Goal: Task Accomplishment & Management: Use online tool/utility

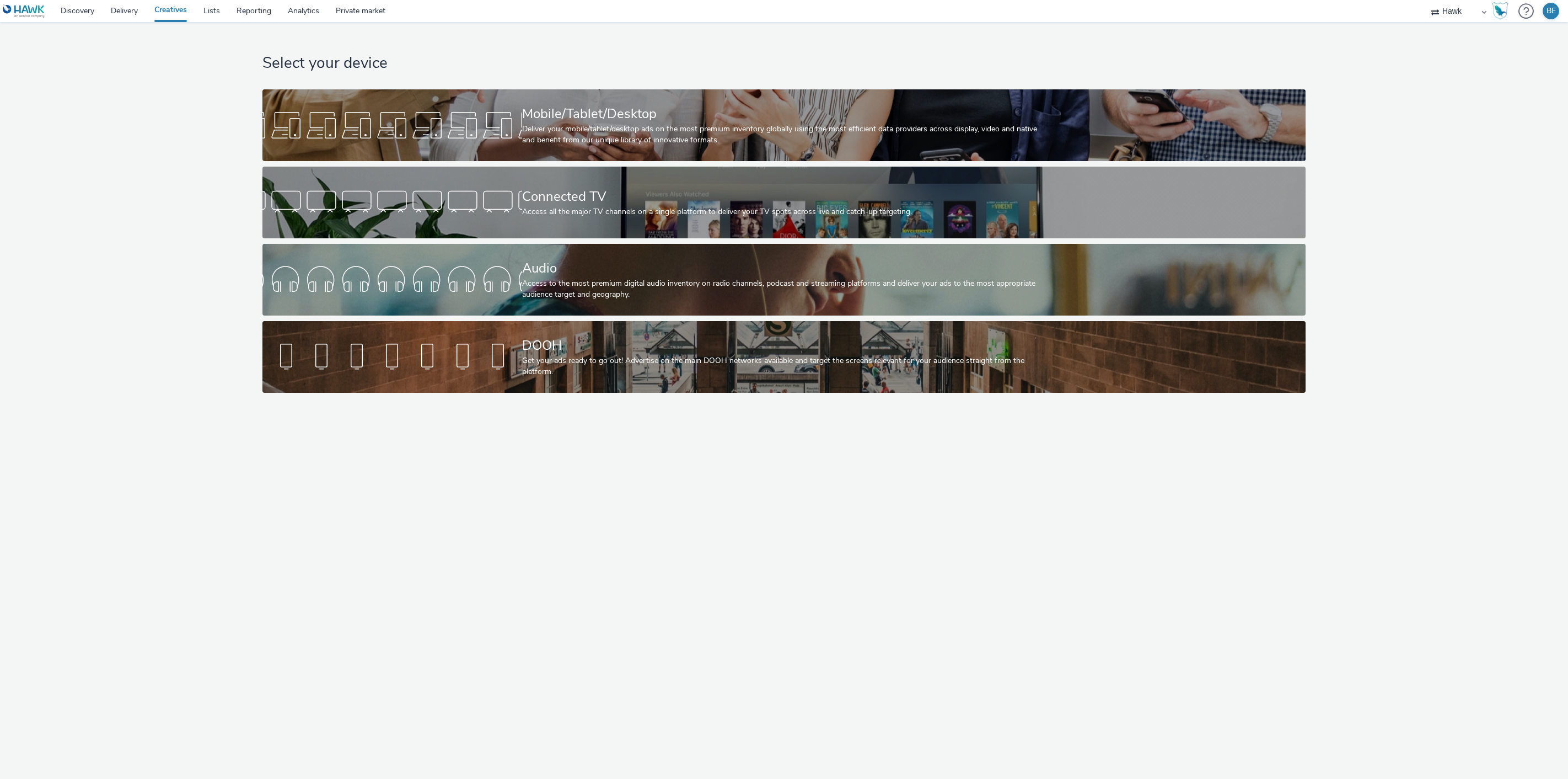
select select "11a7df10-284f-415c-b52a-427acf4c31ae"
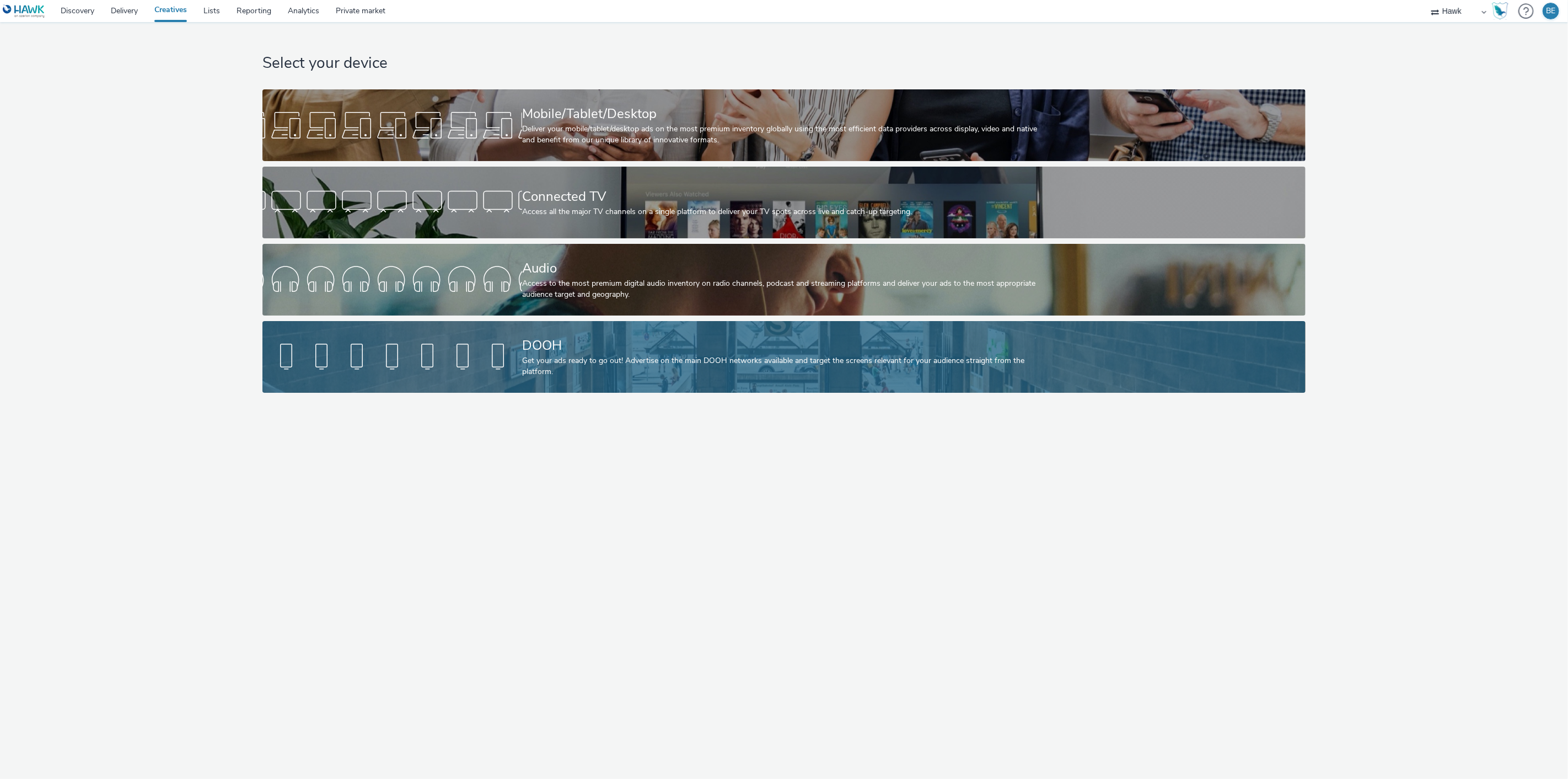
click at [565, 367] on div "Get your ads ready to go out! Advertise on the main DOOH networks available and…" at bounding box center [782, 366] width 519 height 23
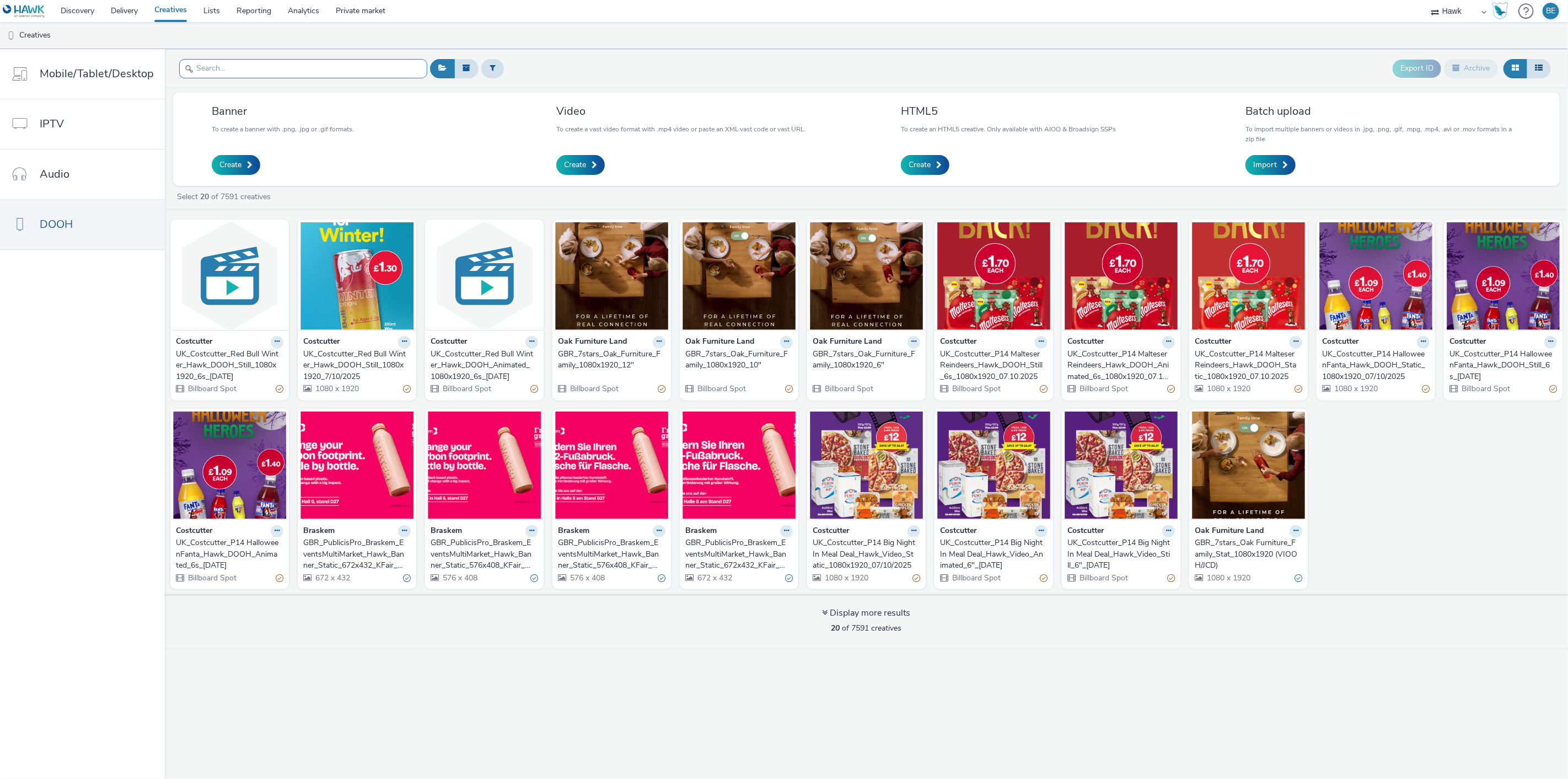
click at [252, 68] on input "text" at bounding box center [303, 69] width 248 height 19
paste input "UK_Costcutter_P14 Malteser Reindeers_Hawk_DOOH_Animated_6s_1080x1920_07.10.2025"
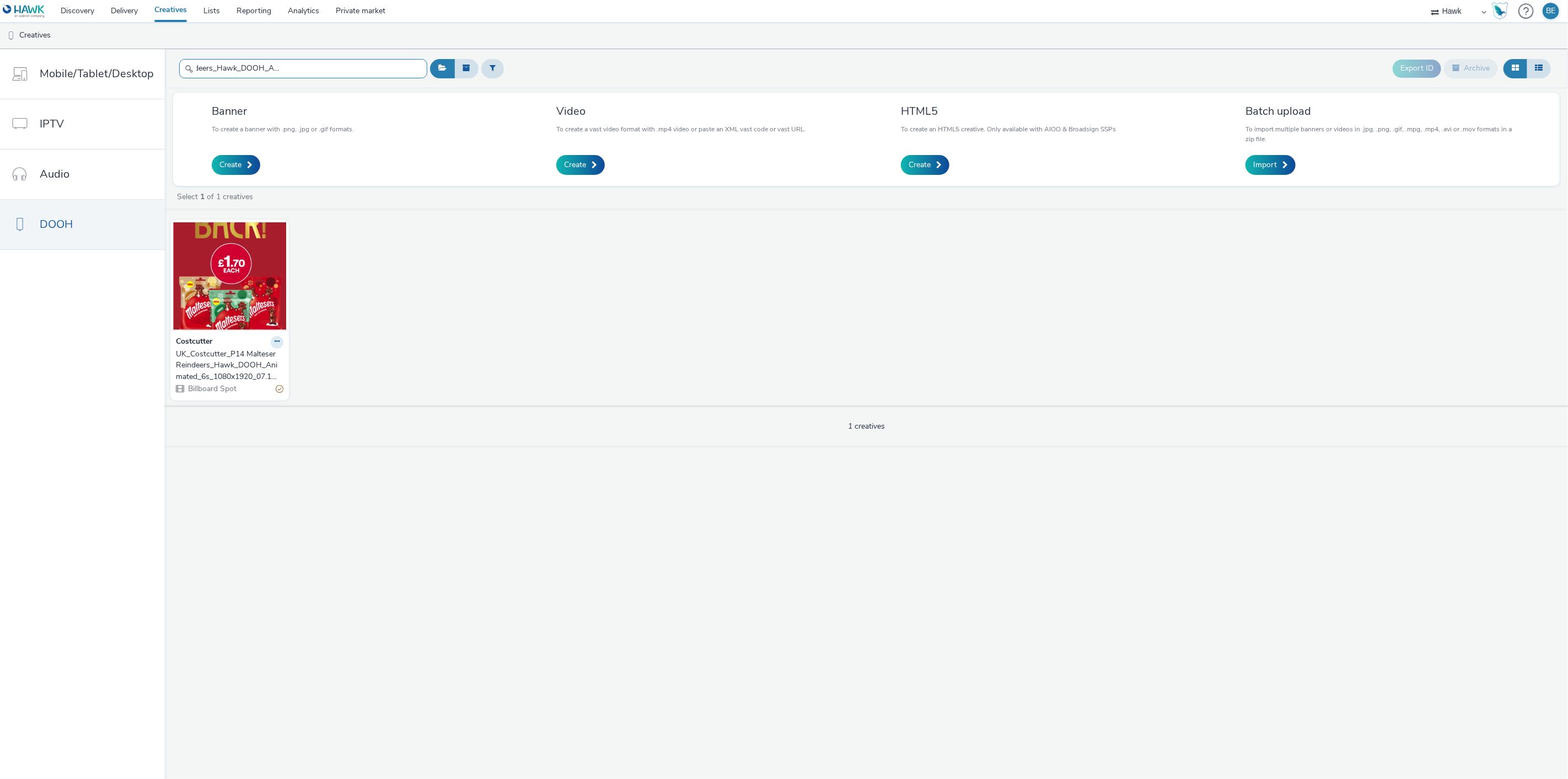
type input "UK_Costcutter_P14 Malteser Reindeers_Hawk_DOOH_Animated_6s_1080x1920_07.10.2025"
click at [215, 365] on div "UK_Costcutter_P14 Malteser Reindeers_Hawk_DOOH_Animated_6s_1080x1920_07.10.2025" at bounding box center [227, 365] width 103 height 33
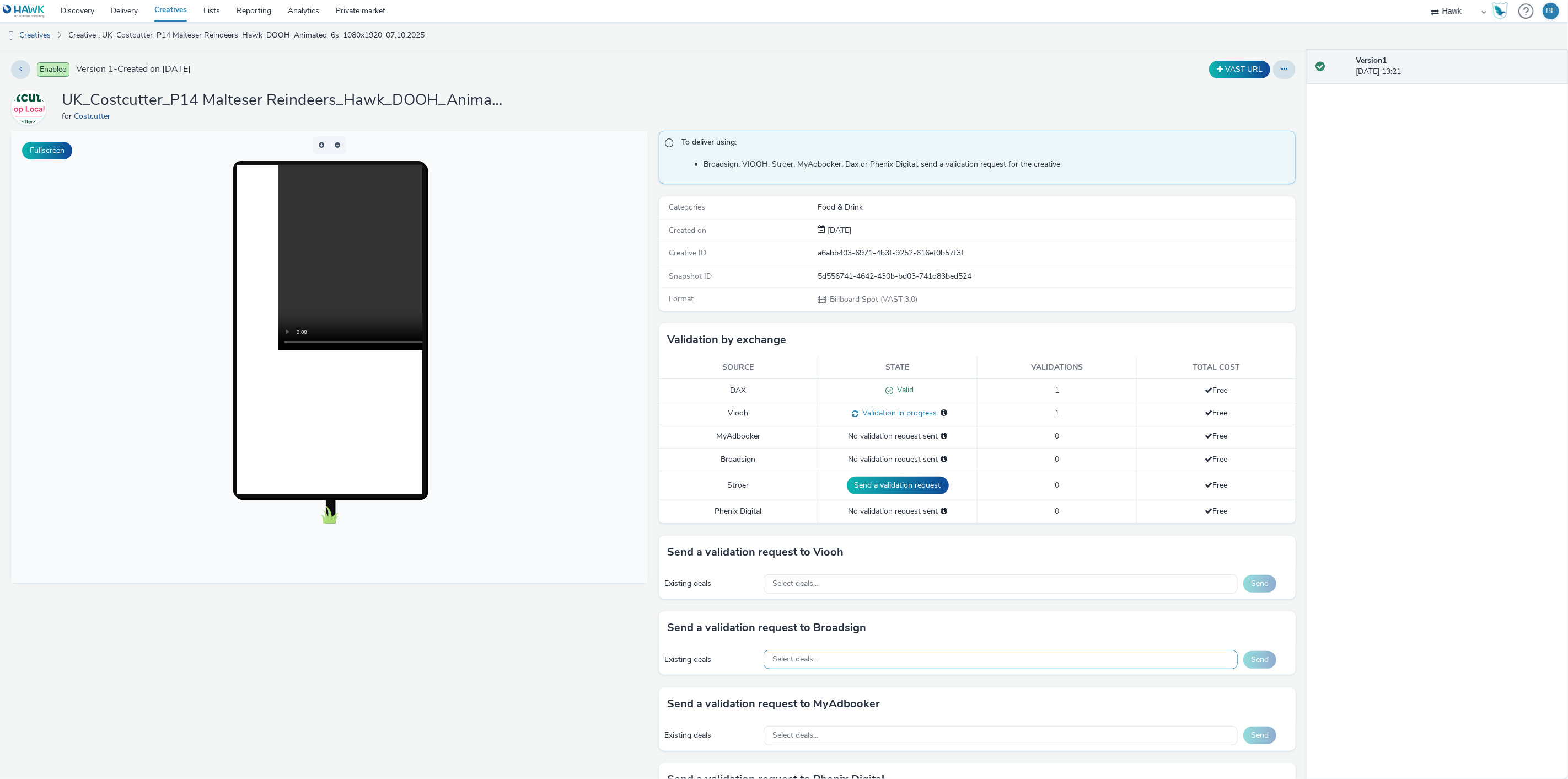
click at [784, 666] on div "Select deals..." at bounding box center [1000, 660] width 474 height 19
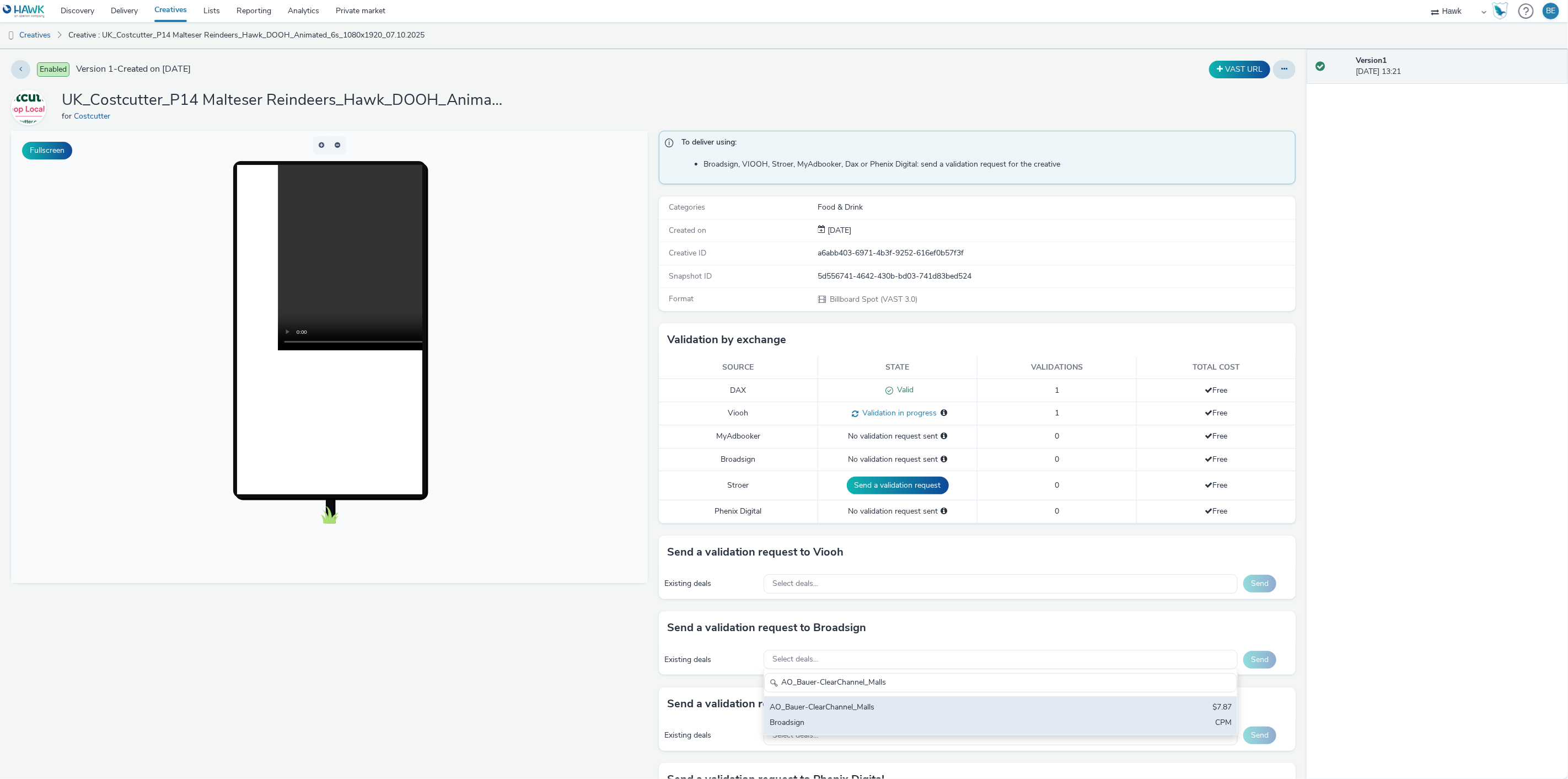
type input "AO_Bauer-ClearChannel_Malls"
click at [841, 710] on div "AO_Bauer-ClearChannel_Malls" at bounding box center [922, 708] width 306 height 13
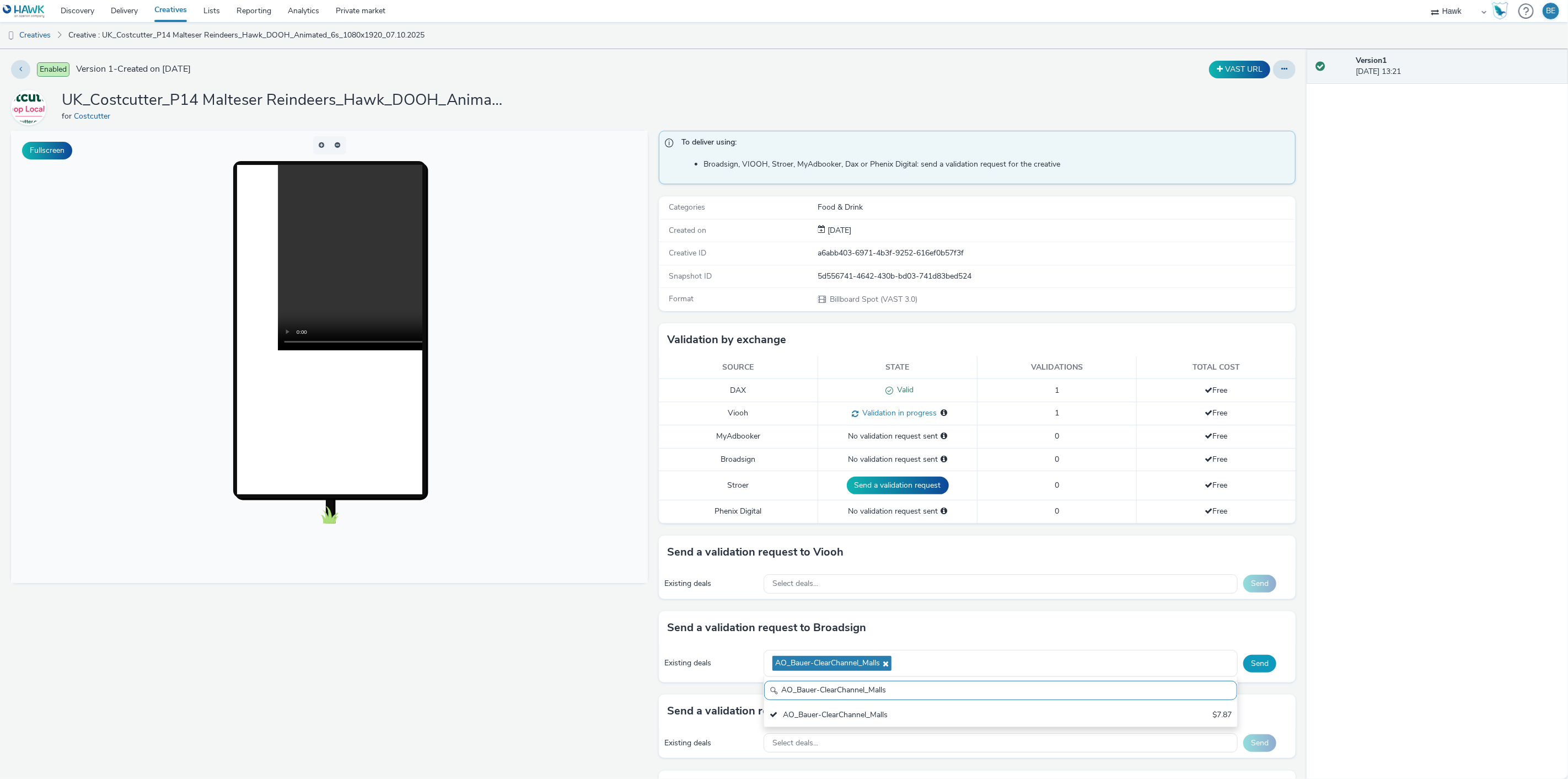
click at [1260, 669] on button "Send" at bounding box center [1260, 663] width 33 height 18
click at [1246, 664] on span at bounding box center [1249, 663] width 6 height 8
click at [879, 660] on icon at bounding box center [883, 663] width 9 height 8
click at [886, 660] on div "Select deals..." at bounding box center [998, 660] width 470 height 19
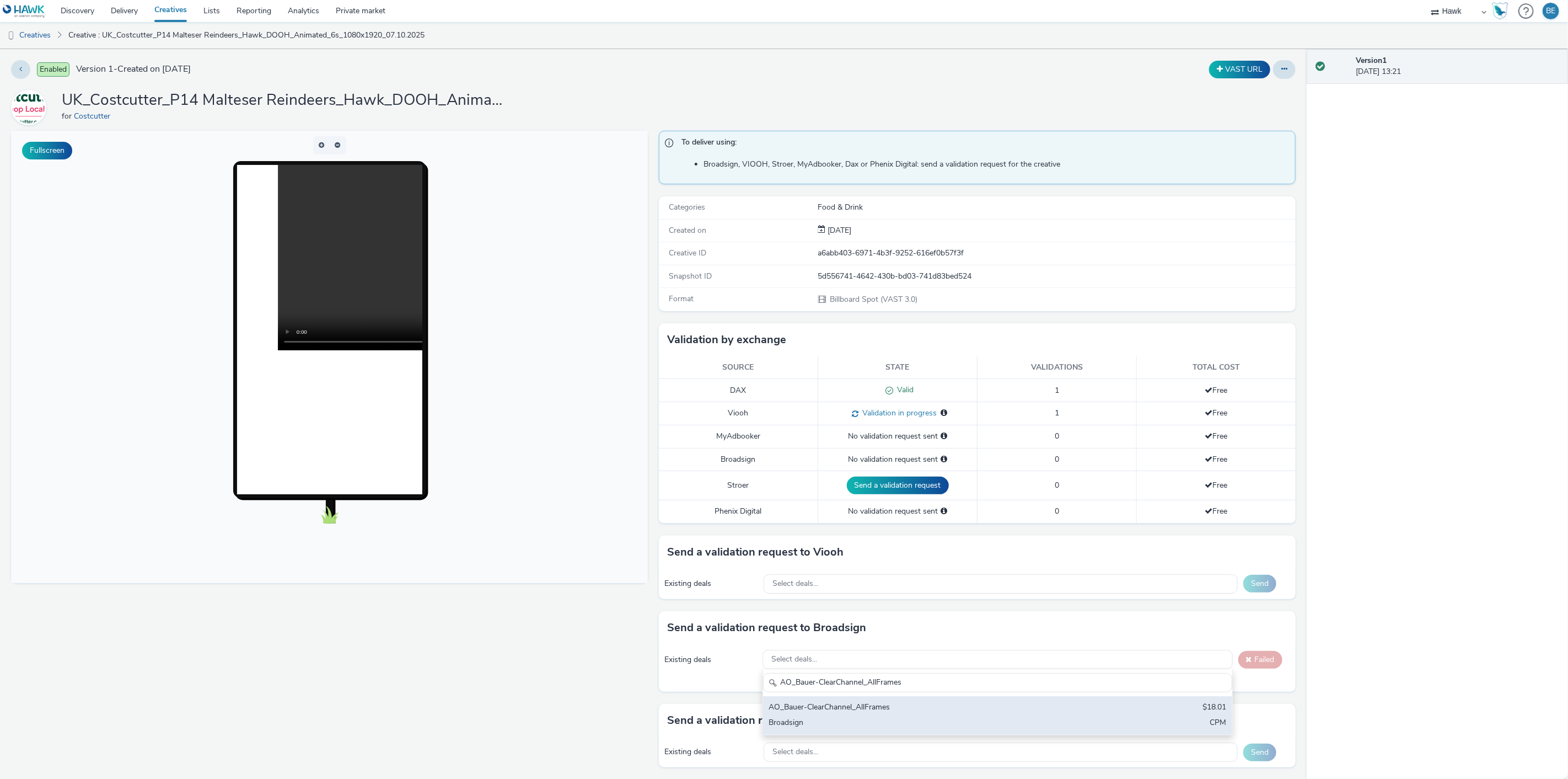
type input "AO_Bauer-ClearChannel_AllFrames"
click at [847, 703] on div "AO_Bauer-ClearChannel_AllFrames" at bounding box center [920, 708] width 303 height 13
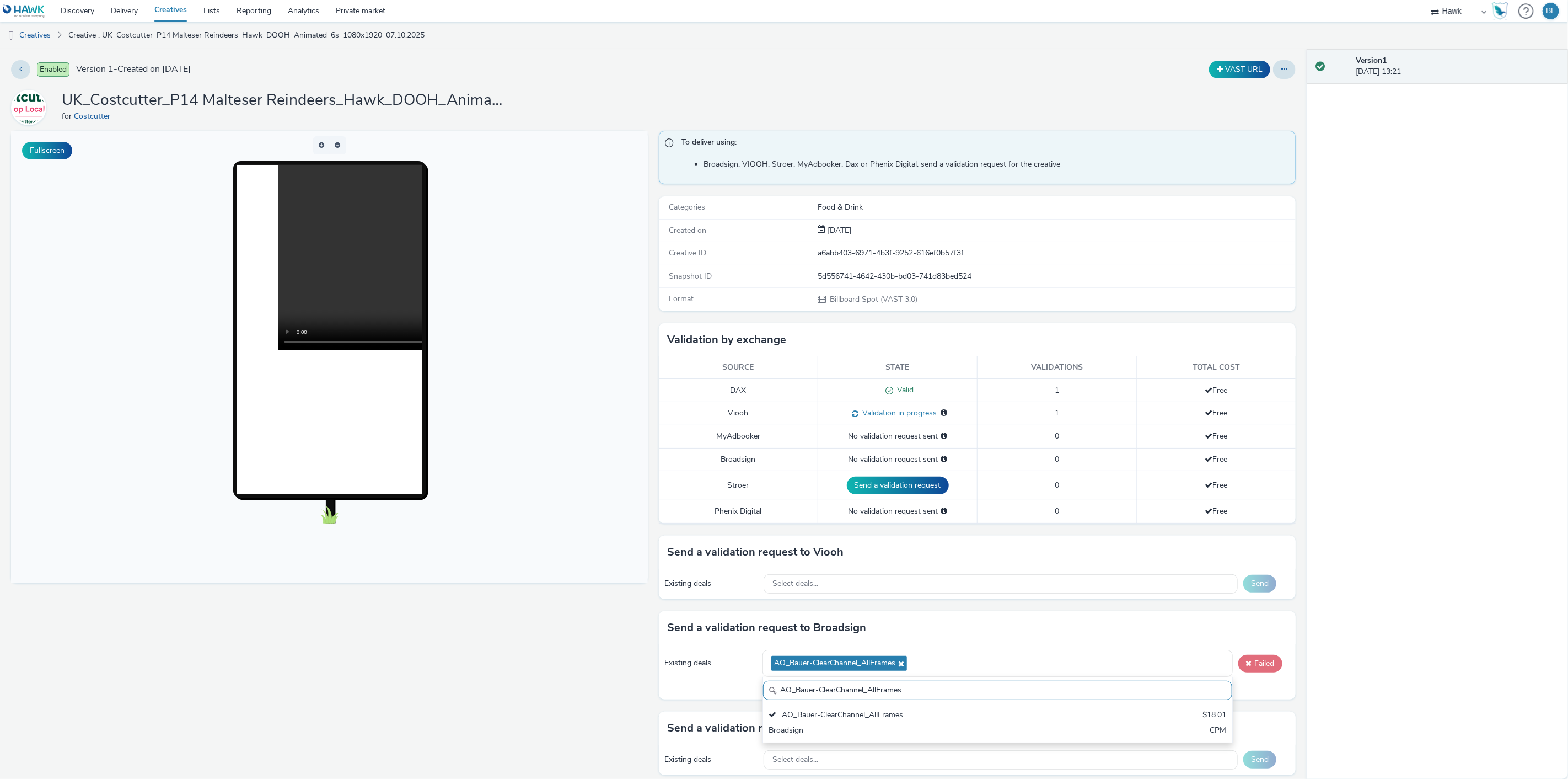
click at [1247, 669] on button "Failed" at bounding box center [1260, 663] width 44 height 18
click at [1245, 664] on button "Failed" at bounding box center [1260, 663] width 44 height 18
click at [163, 10] on link "Creatives" at bounding box center [170, 11] width 49 height 22
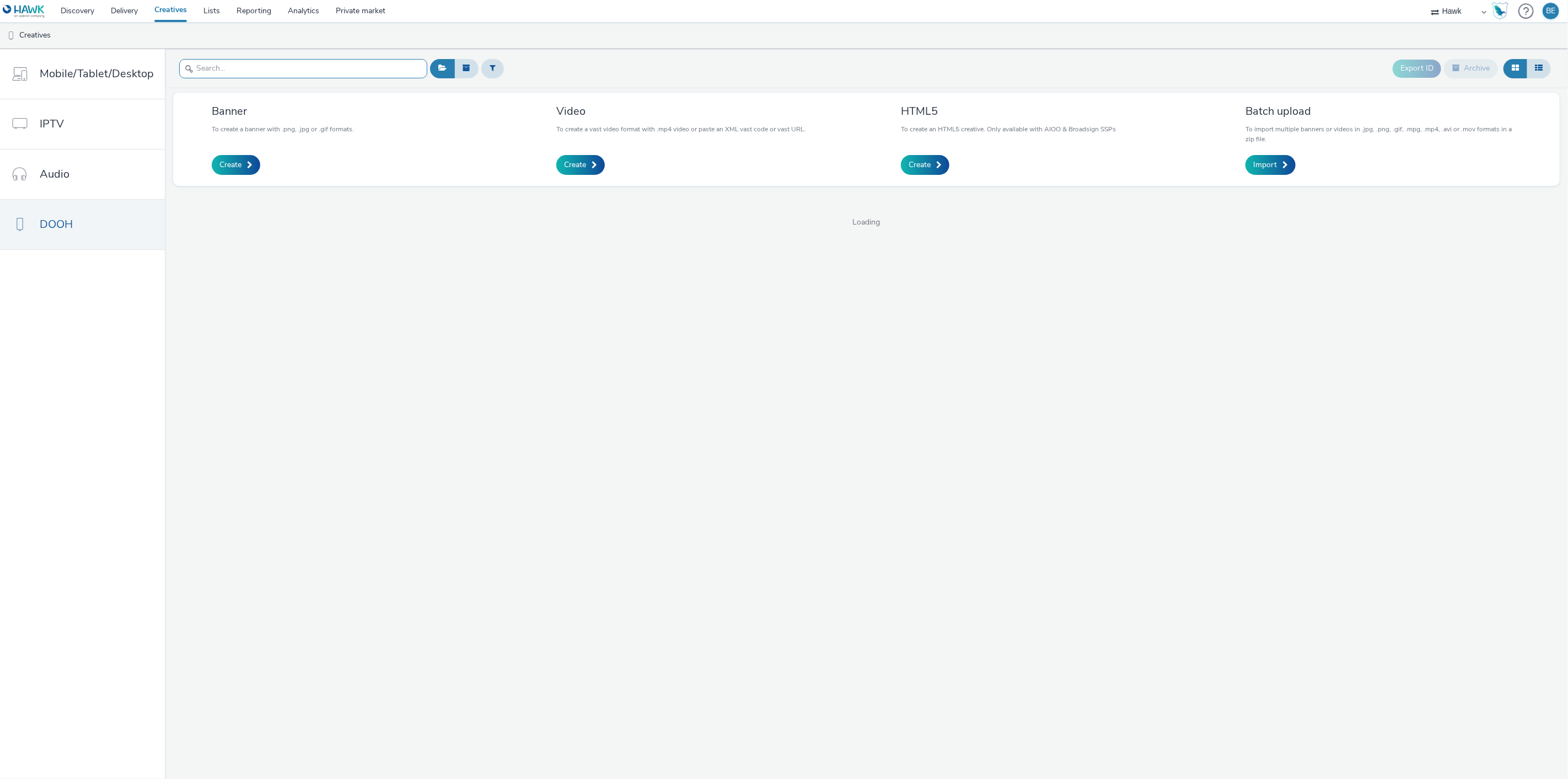
click at [272, 74] on input "text" at bounding box center [303, 69] width 248 height 19
paste input "UK_Costcutter_P14 Malteser Reindeers_Hawk_DOOH_Static_1080x1920_07.10.2025"
type input "UK_Costcutter_P14 Malteser Reindeers_Hawk_DOOH_Static_1080x1920_07.10.2025"
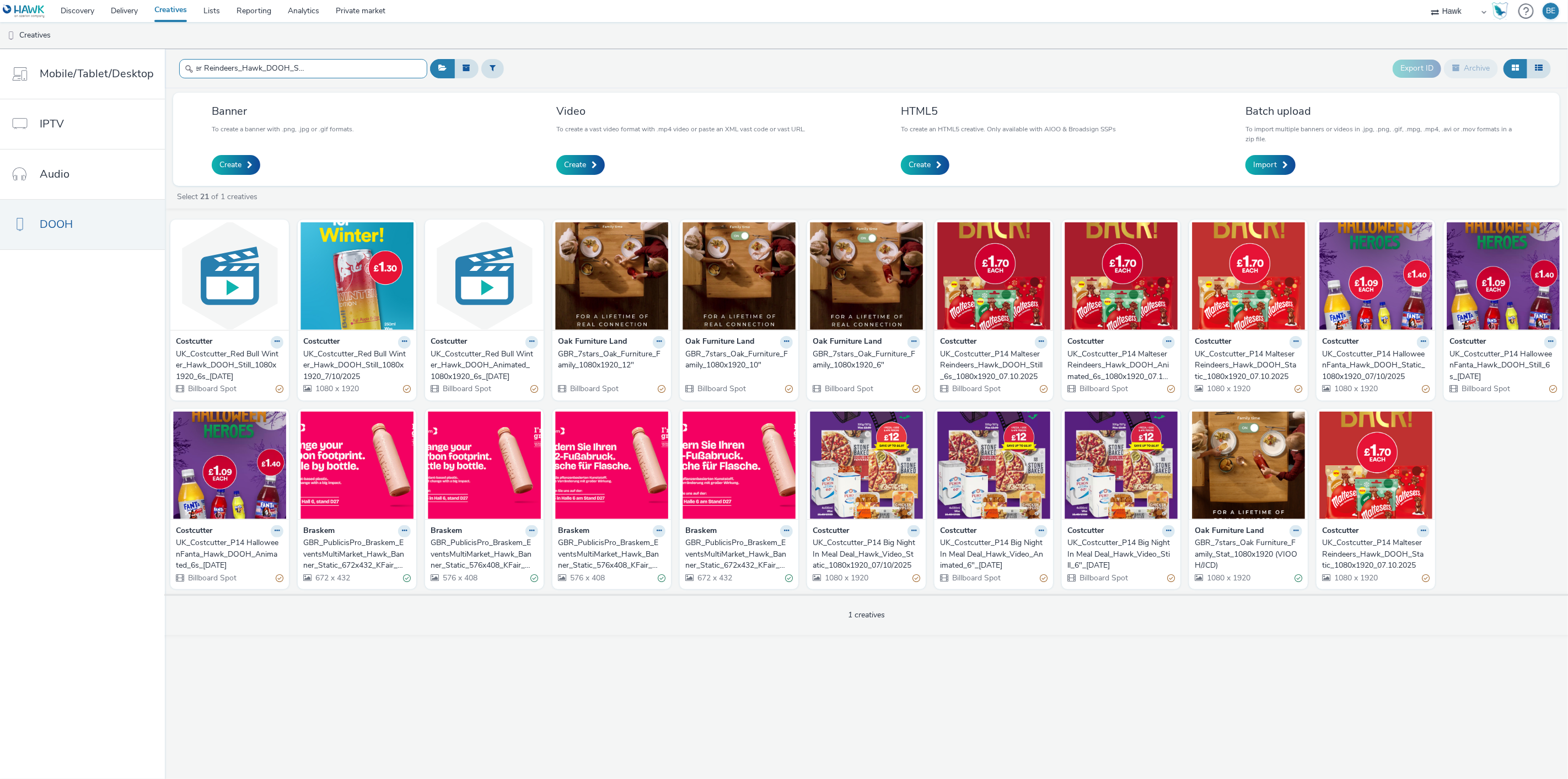
click at [327, 69] on input "UK_Costcutter_P14 Malteser Reindeers_Hawk_DOOH_Static_1080x1920_07.10.2025" at bounding box center [303, 69] width 248 height 19
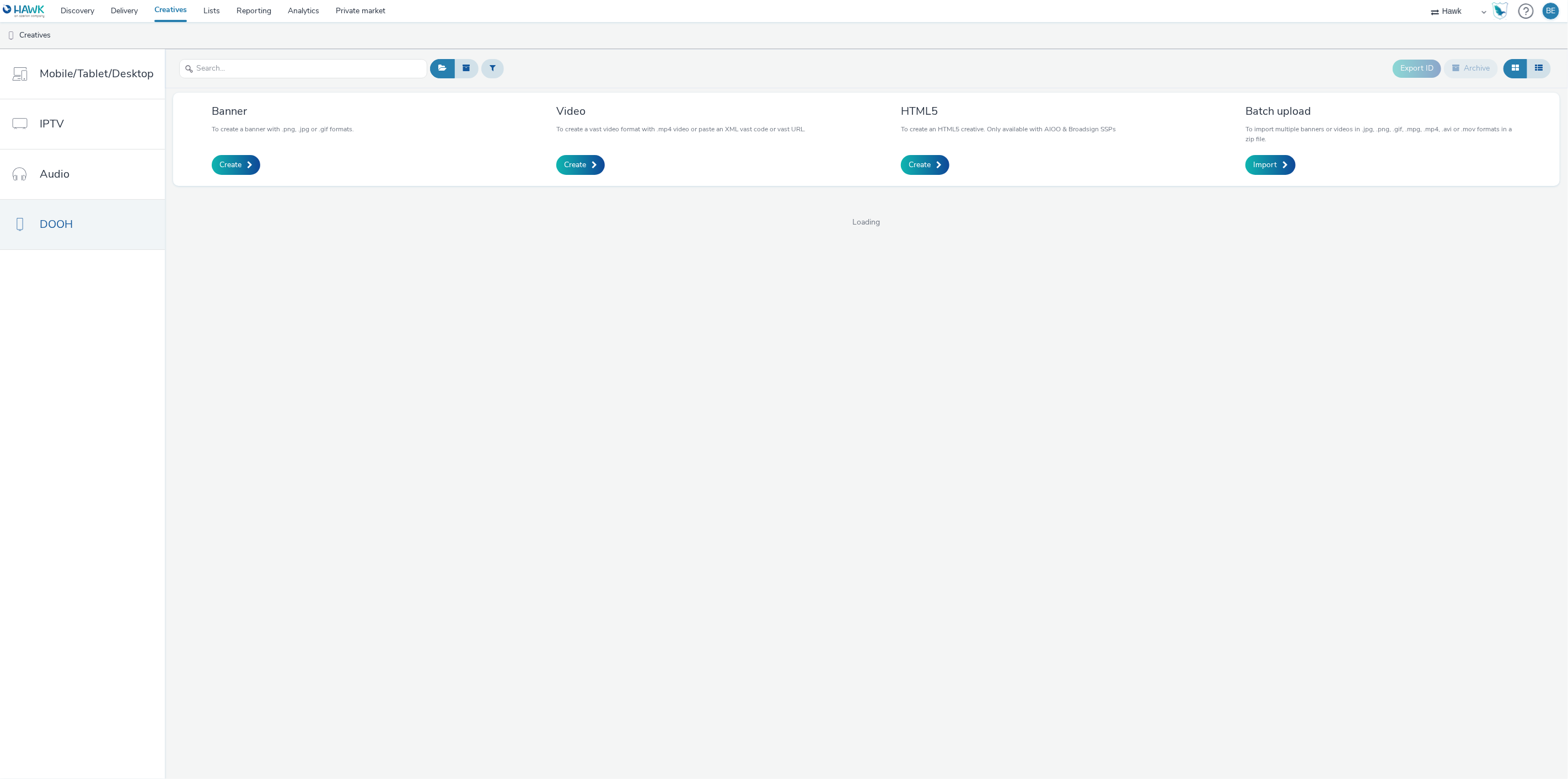
click at [678, 79] on div "Export ID Archive" at bounding box center [990, 69] width 1126 height 27
click at [299, 67] on input "text" at bounding box center [303, 69] width 248 height 19
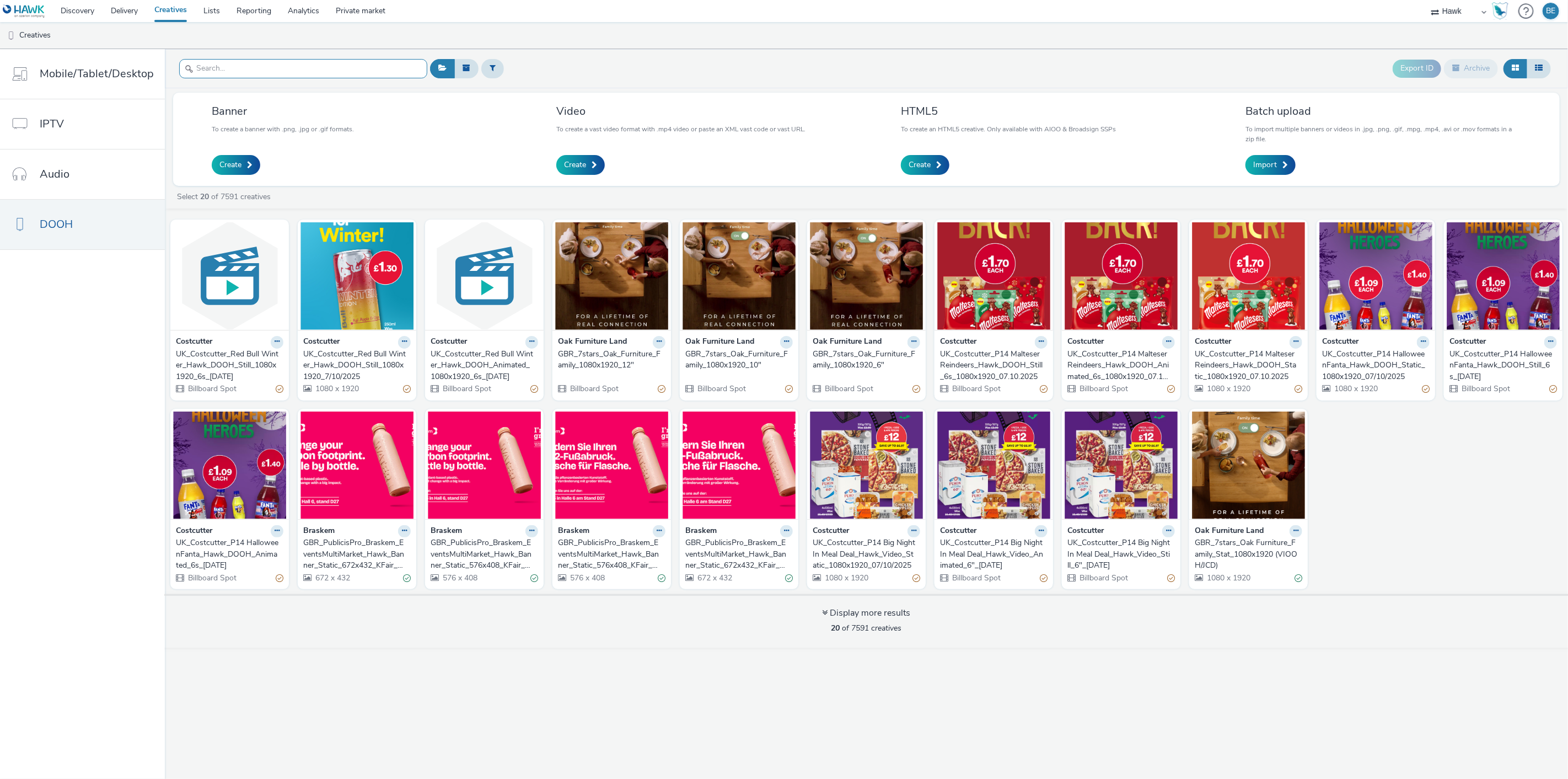
paste input "UK_Costcutter_P14 Malteser Reindeers_Hawk_DOOH_Static_1080x1920_07.10.2025"
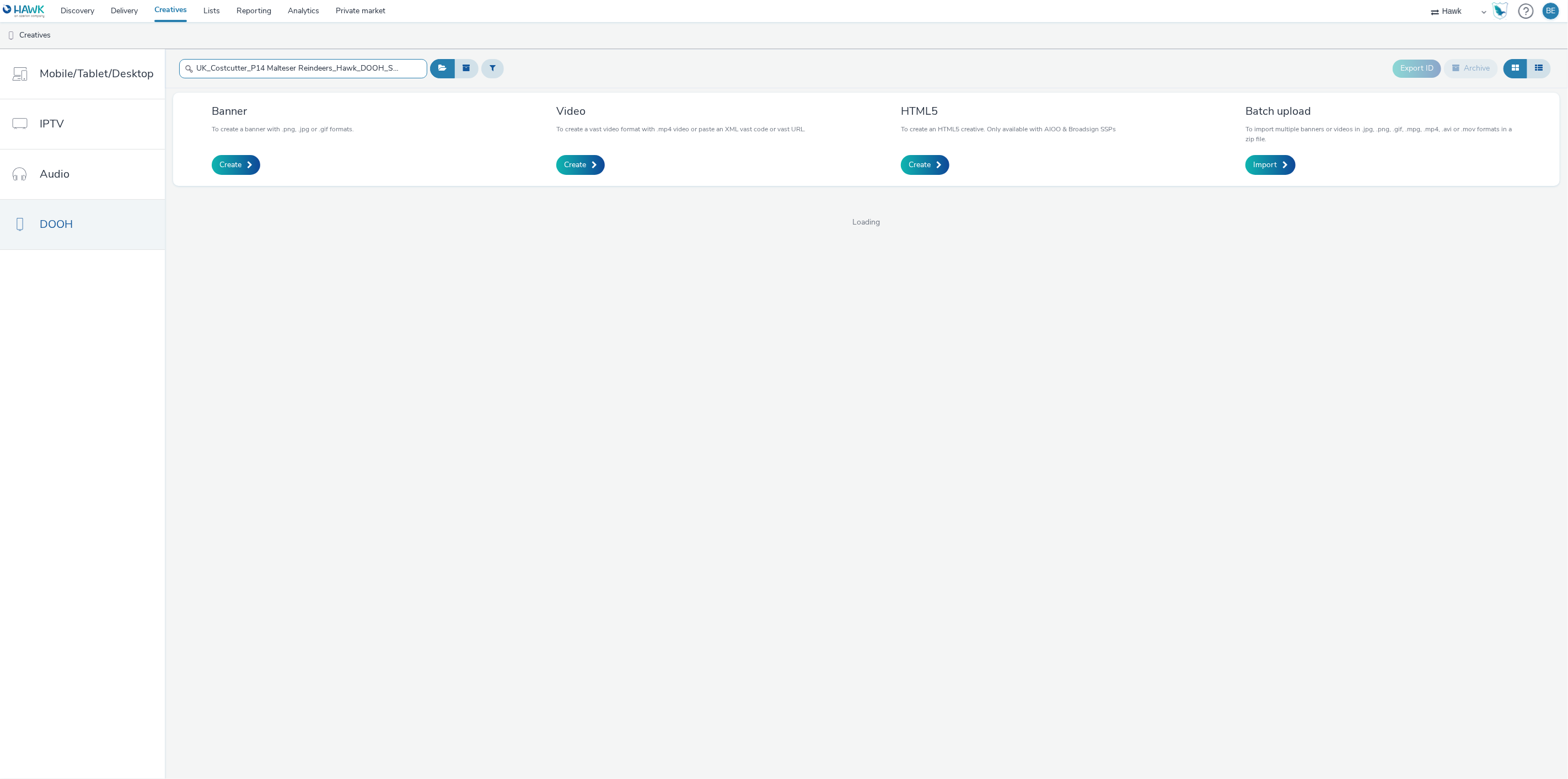
scroll to position [0, 97]
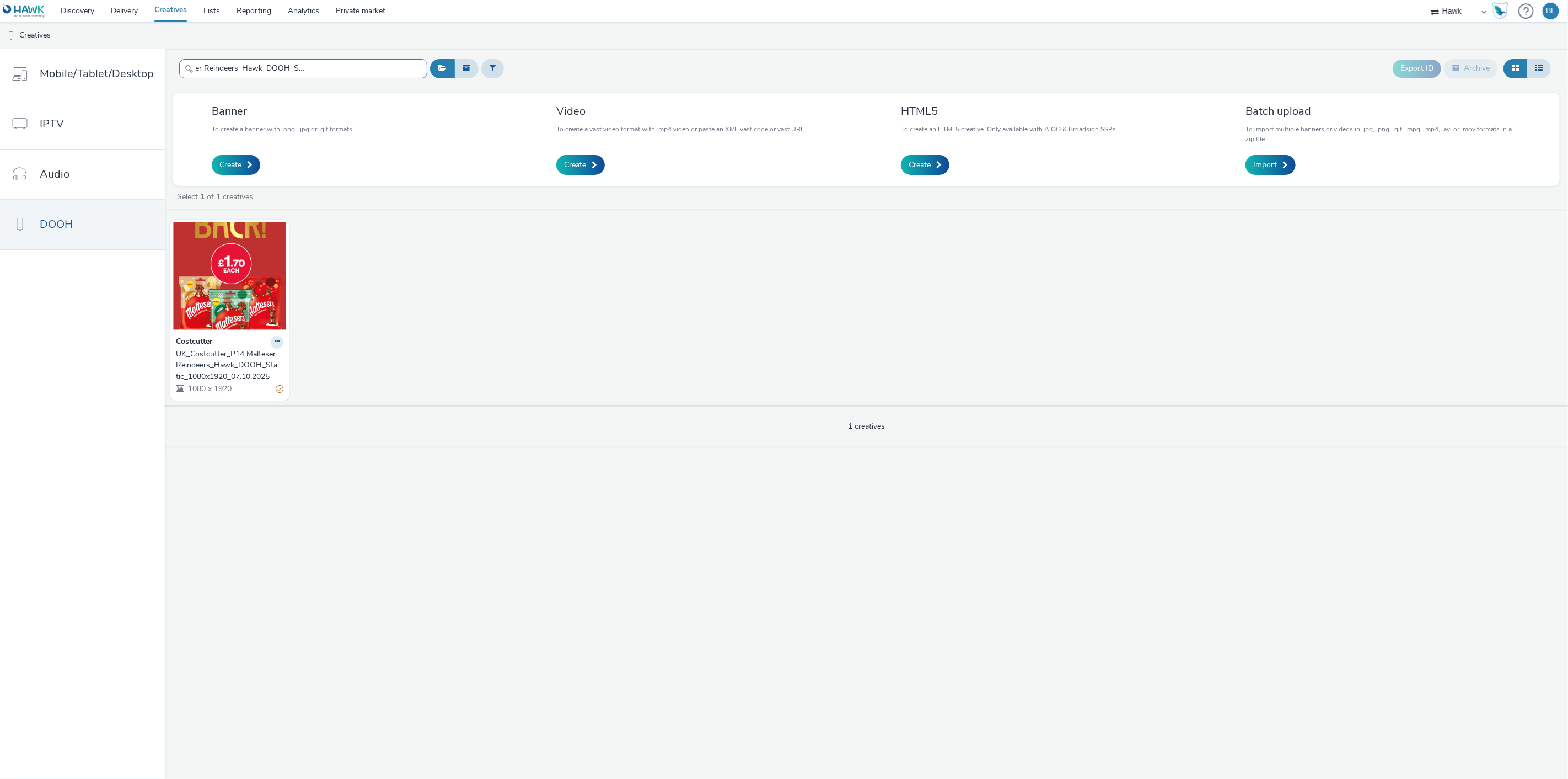
type input "UK_Costcutter_P14 Malteser Reindeers_Hawk_DOOH_Static_1080x1920_07.10.2025"
click at [219, 355] on div "UK_Costcutter_P14 Malteser Reindeers_Hawk_DOOH_Static_1080x1920_07.10.2025" at bounding box center [227, 365] width 103 height 33
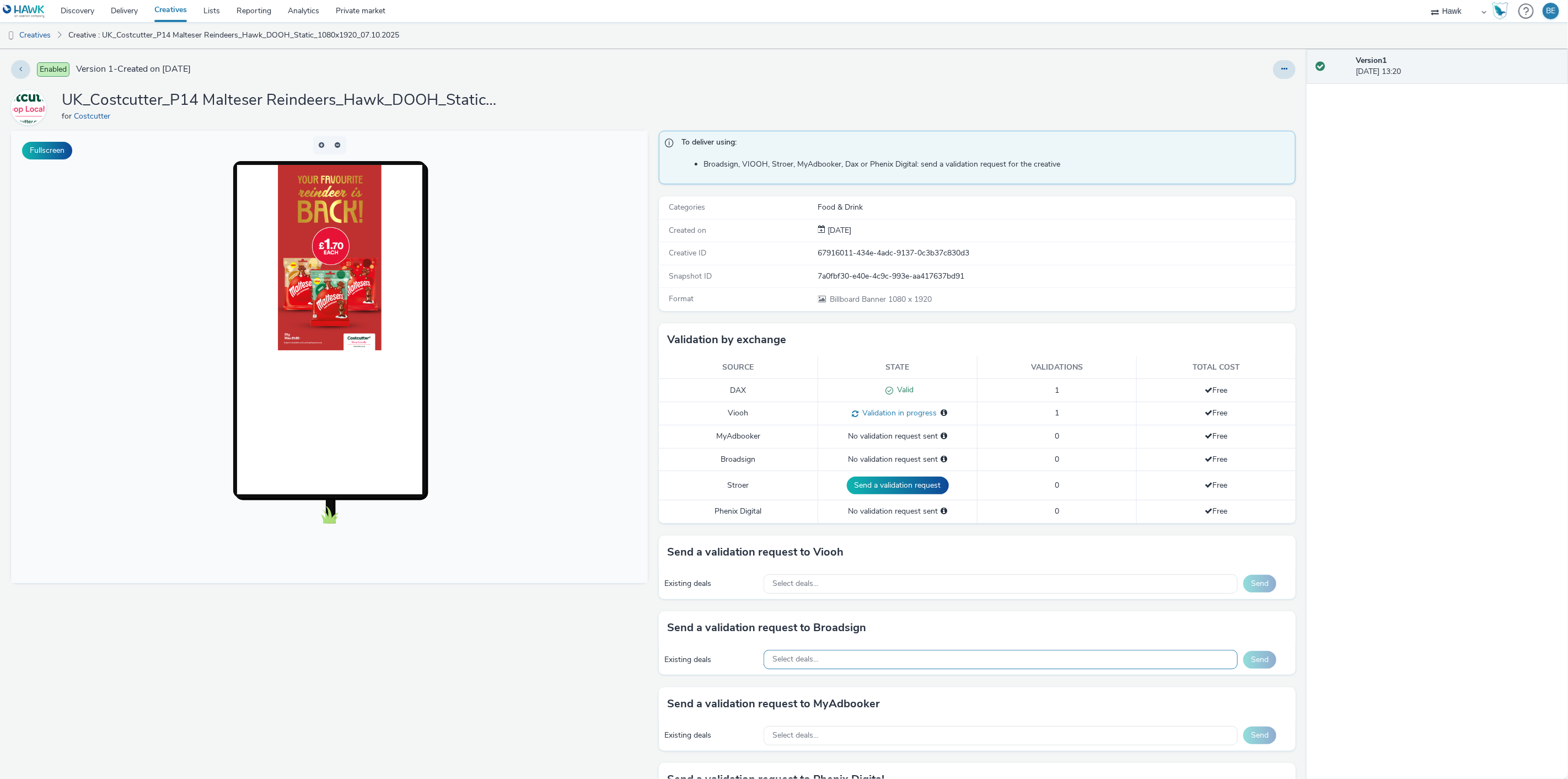
click at [844, 663] on div "Select deals..." at bounding box center [1000, 660] width 474 height 19
click at [794, 684] on input "text" at bounding box center [1000, 683] width 473 height 19
paste input "AO_Bauer-ClearChannel_AllFrames"
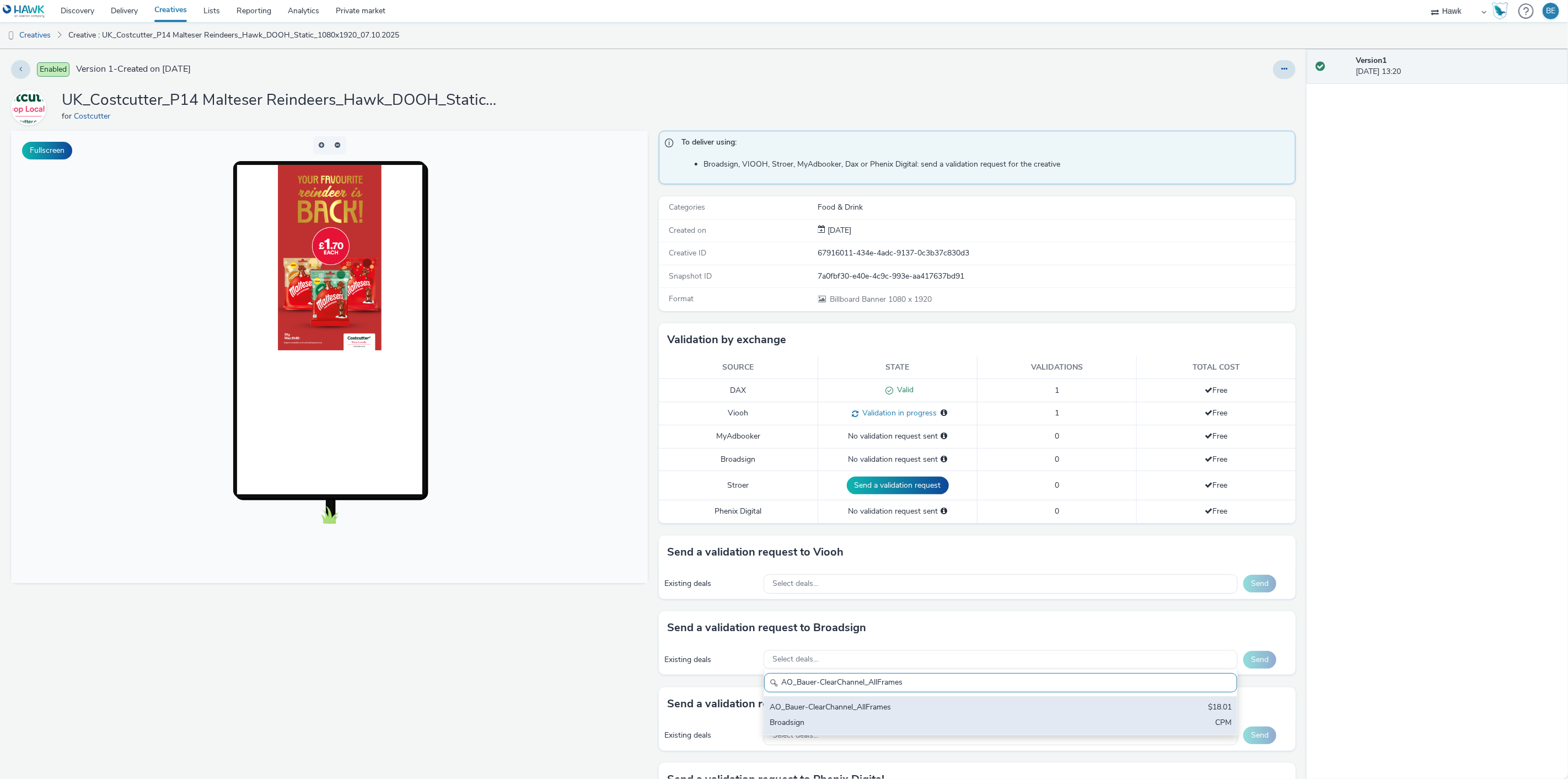
type input "AO_Bauer-ClearChannel_AllFrames"
click at [925, 731] on div "AO_Bauer-ClearChannel_AllFrames $18.01 Broadsign CPM" at bounding box center [1000, 715] width 473 height 38
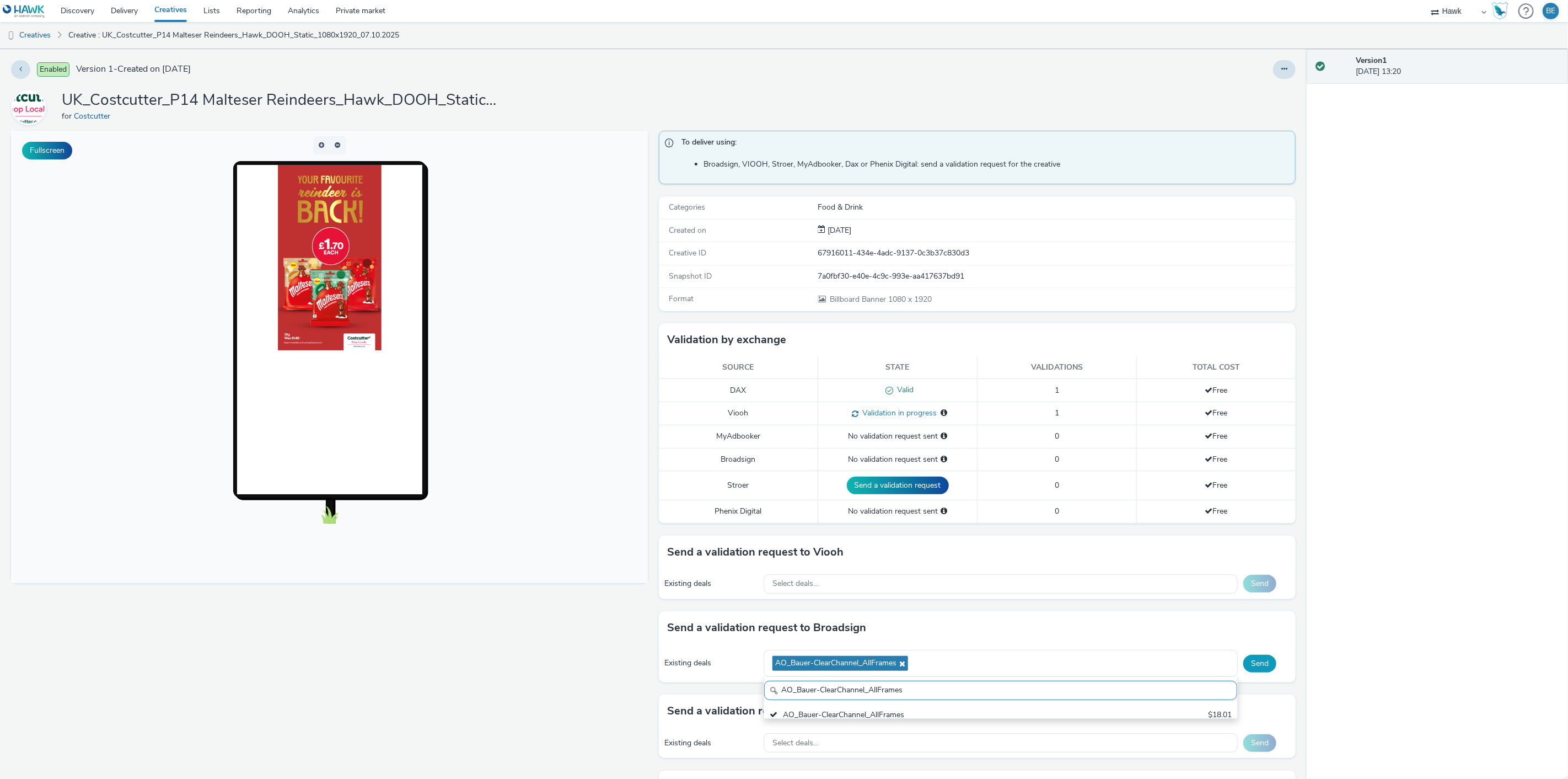
click at [1249, 666] on button "Send" at bounding box center [1260, 663] width 33 height 18
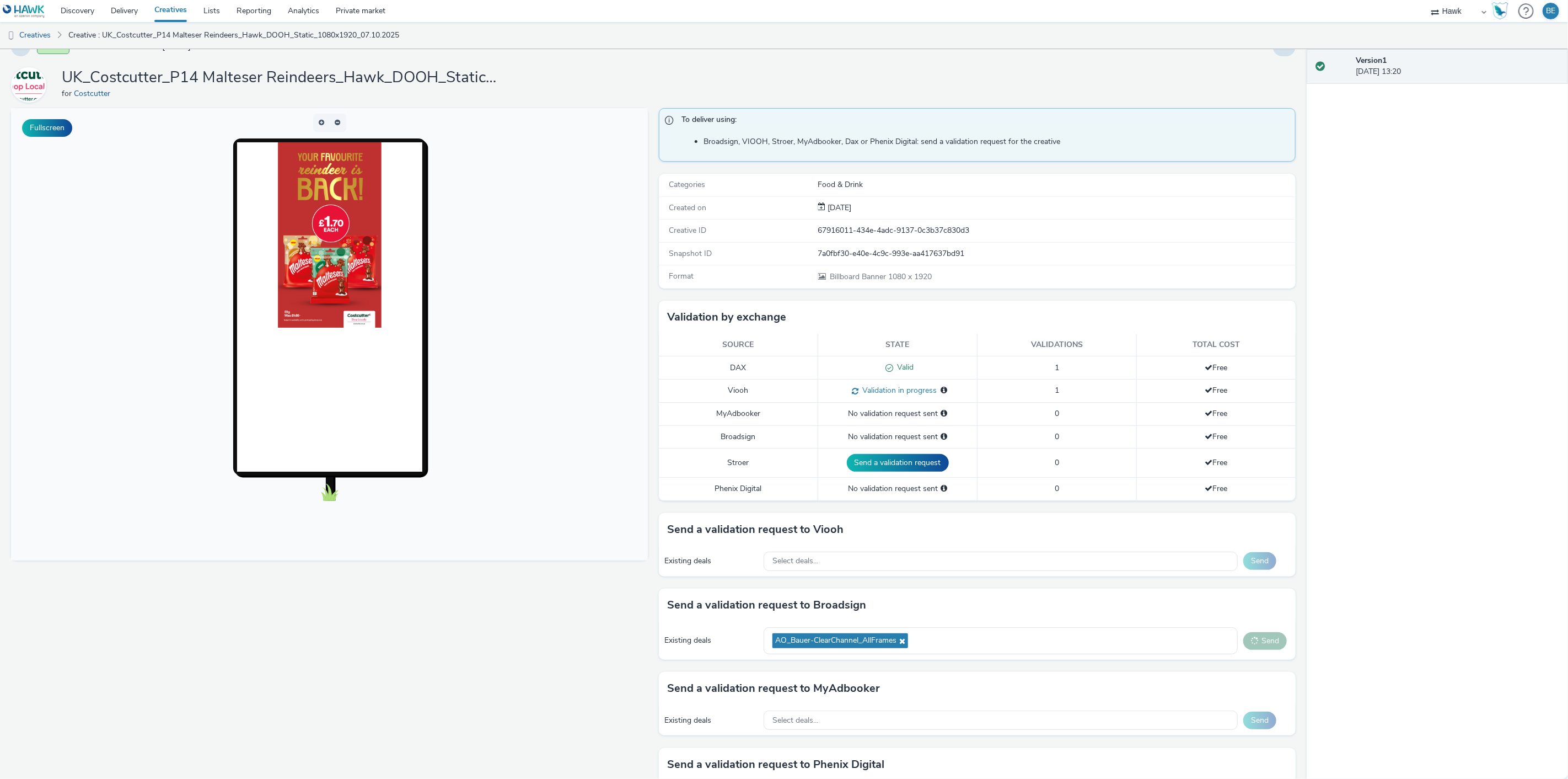
scroll to position [23, 0]
click at [1246, 641] on button "Failed" at bounding box center [1260, 640] width 44 height 18
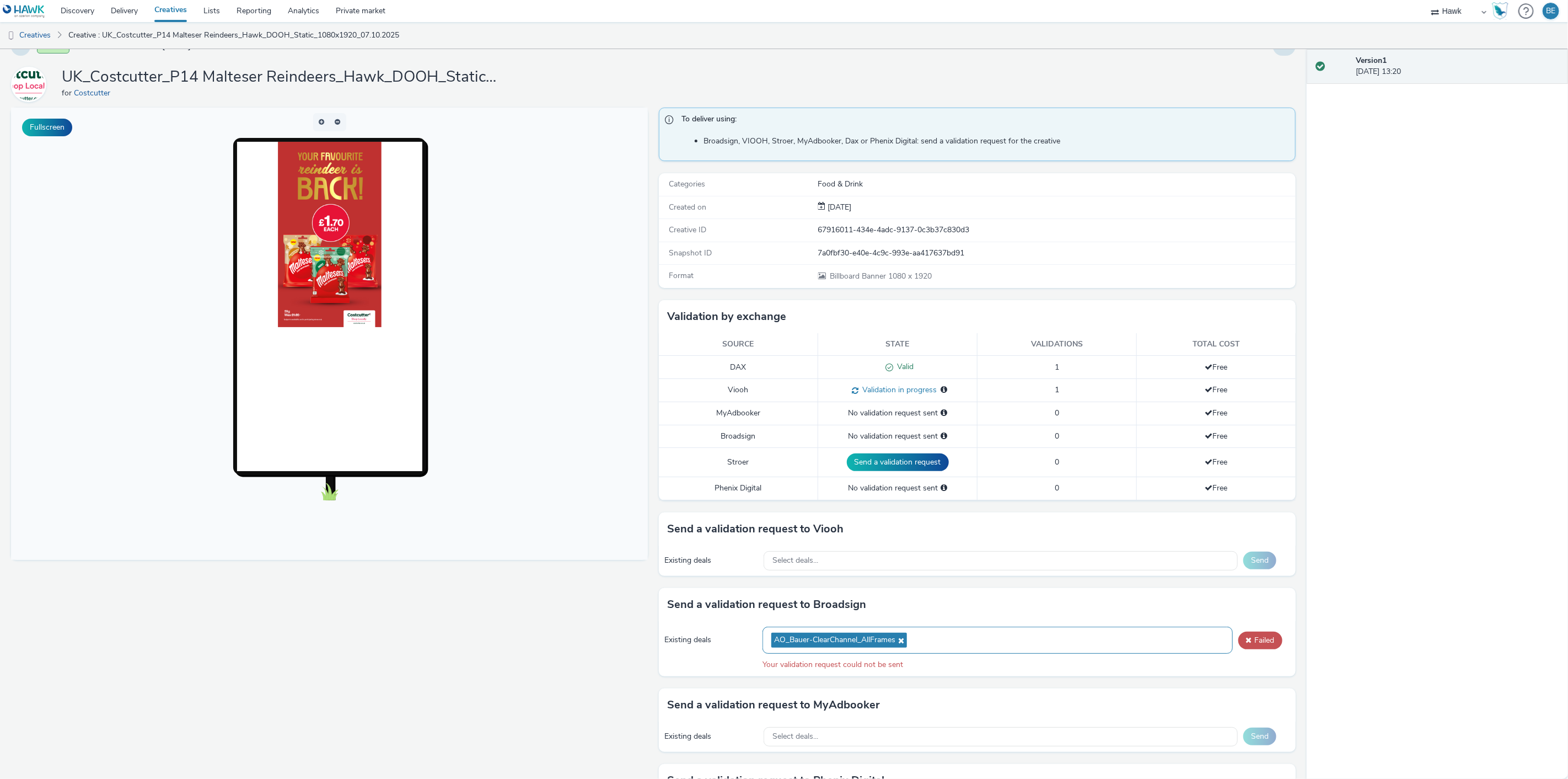
click at [901, 639] on icon at bounding box center [900, 640] width 9 height 8
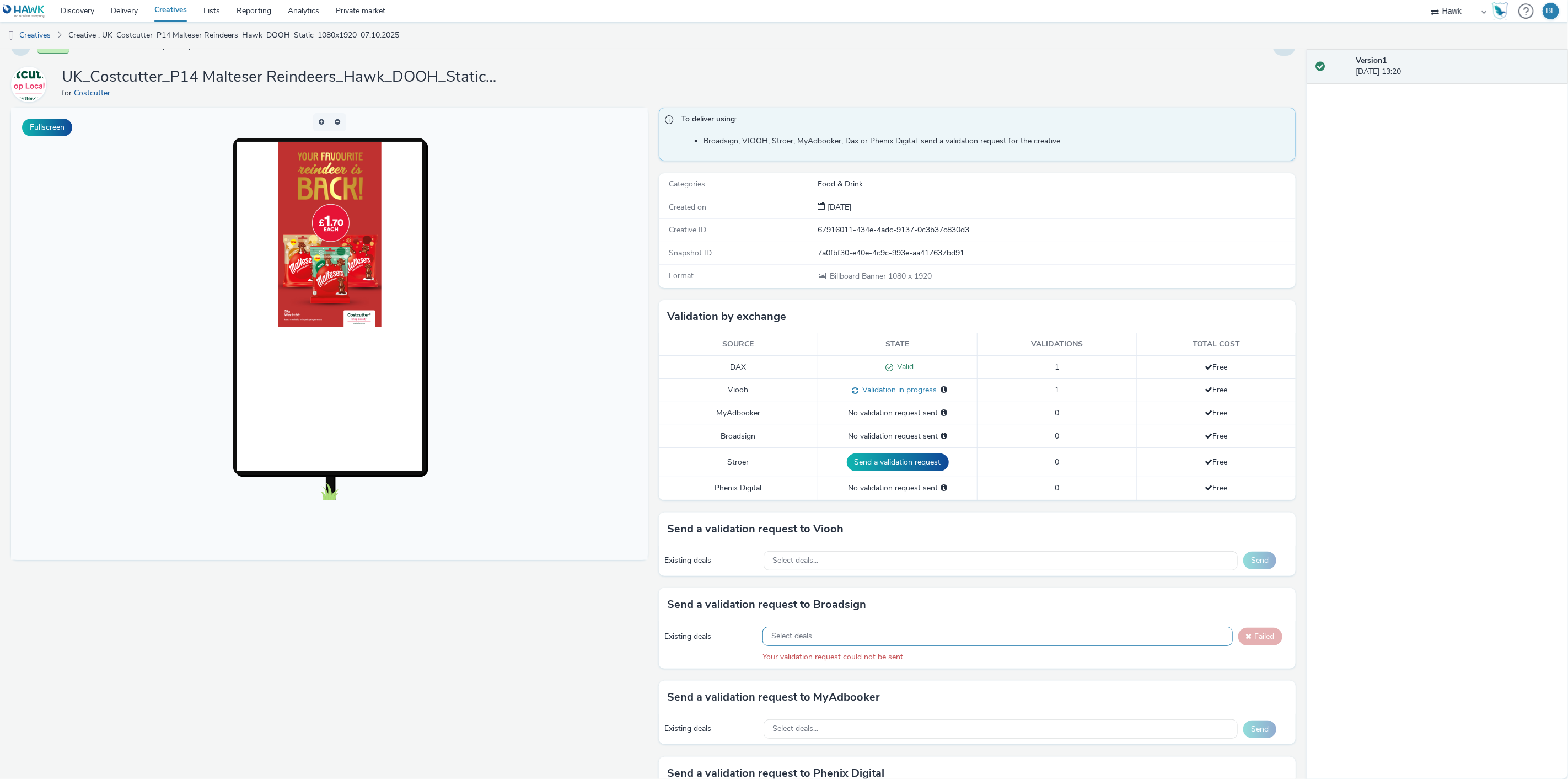
click at [864, 638] on div "Select deals..." at bounding box center [998, 636] width 470 height 19
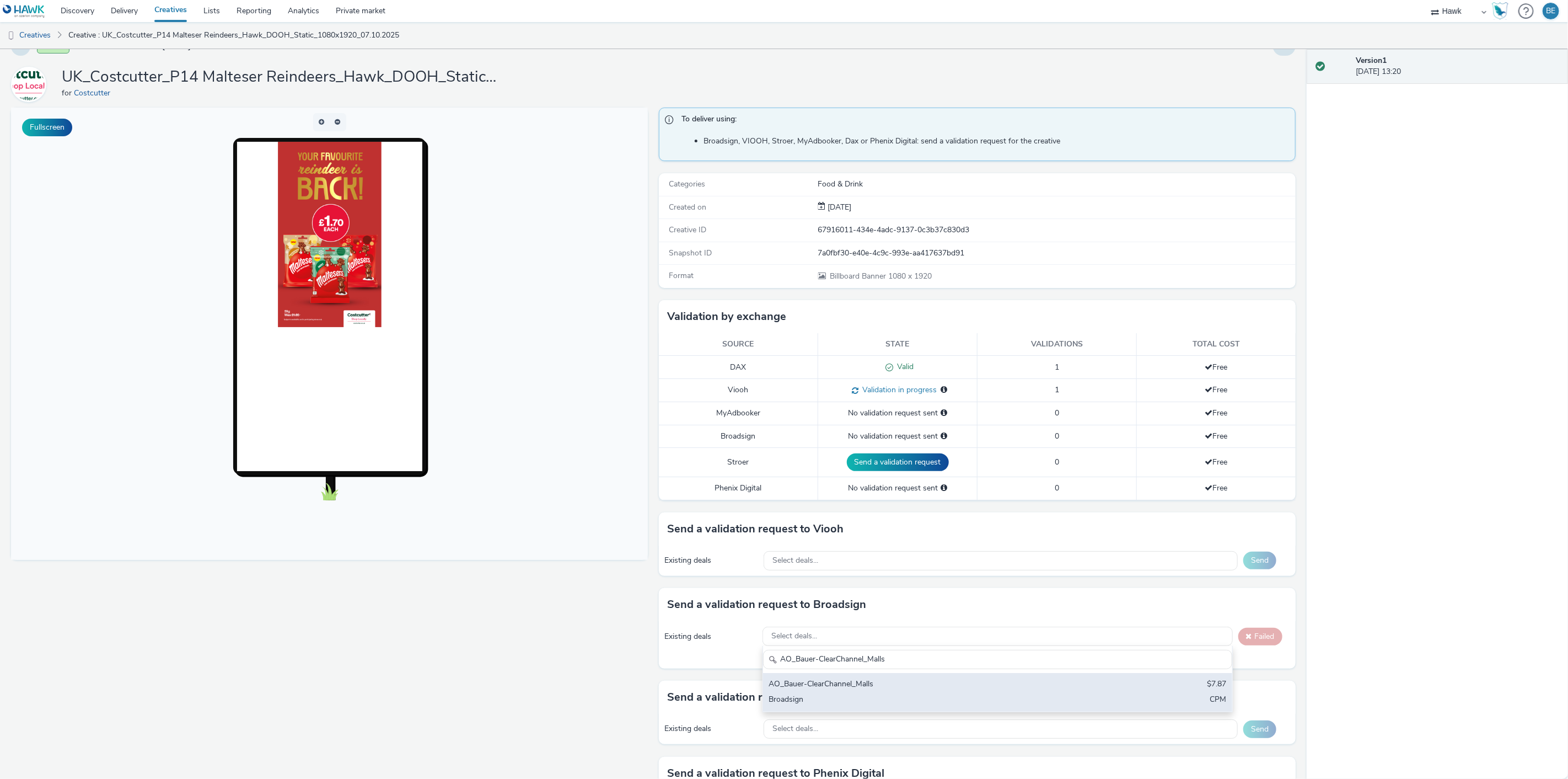
type input "AO_Bauer-ClearChannel_Malls"
click at [847, 680] on div "AO_Bauer-ClearChannel_Malls" at bounding box center [920, 685] width 303 height 13
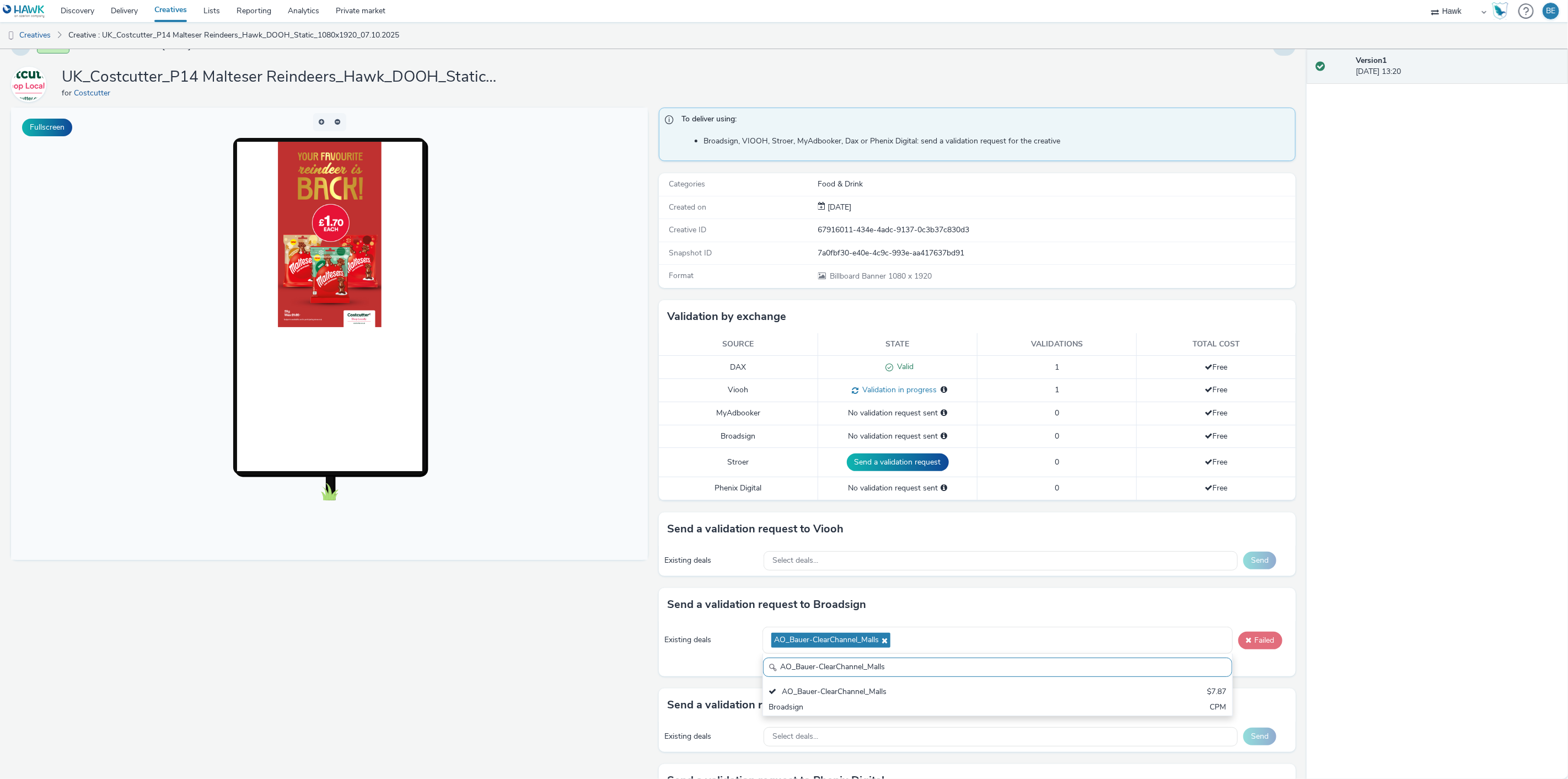
click at [1244, 642] on span at bounding box center [1248, 640] width 9 height 8
click at [1253, 637] on button "Failed" at bounding box center [1260, 640] width 44 height 18
